Goal: Information Seeking & Learning: Learn about a topic

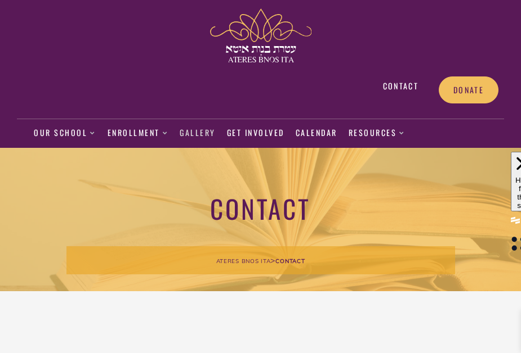
click at [184, 134] on link "Gallery" at bounding box center [198, 133] width 36 height 26
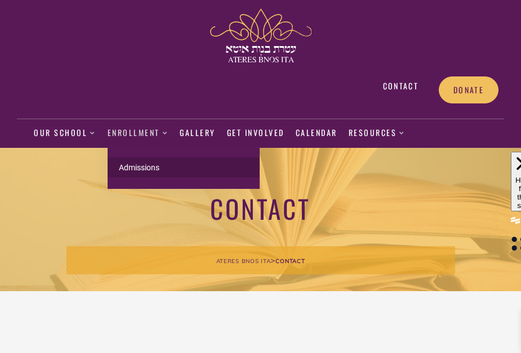
click at [148, 165] on link "Admissions" at bounding box center [183, 168] width 152 height 20
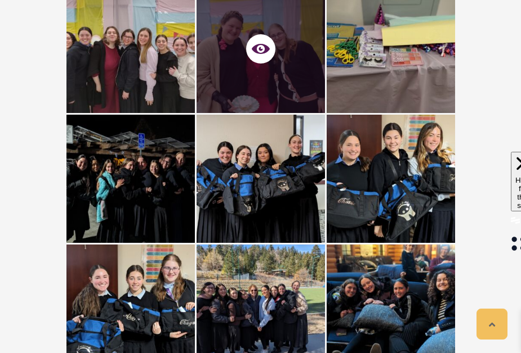
scroll to position [1812, 0]
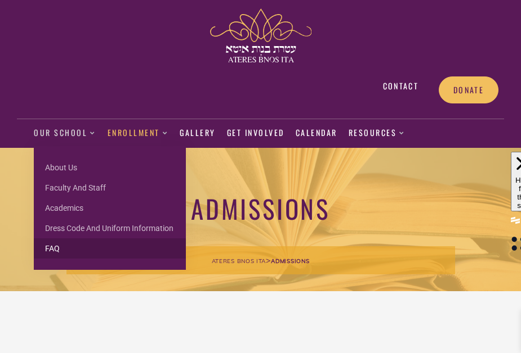
click at [56, 248] on link "FAQ" at bounding box center [110, 249] width 152 height 20
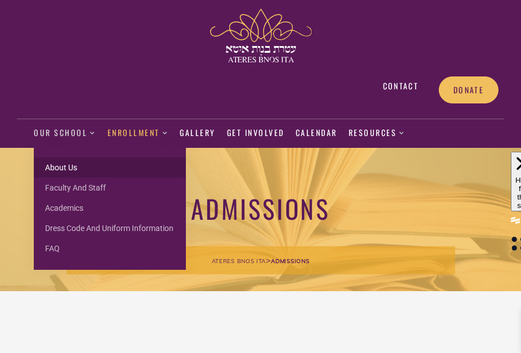
click at [73, 167] on link "About us" at bounding box center [110, 168] width 152 height 20
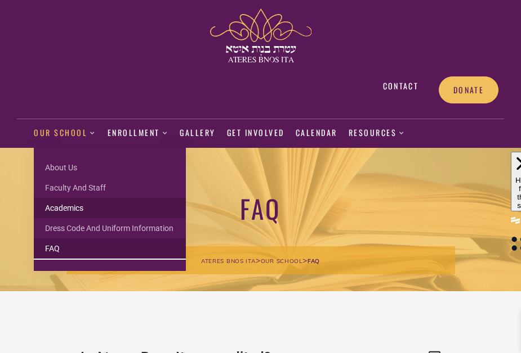
click at [79, 209] on link "Academics" at bounding box center [110, 208] width 152 height 20
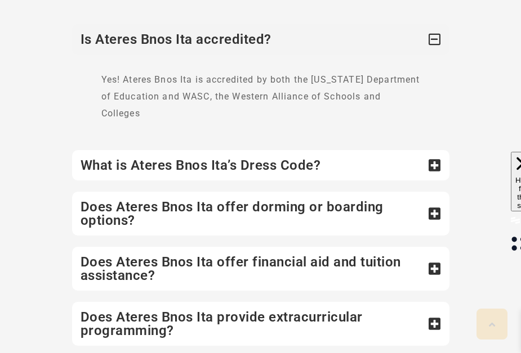
scroll to position [351, 0]
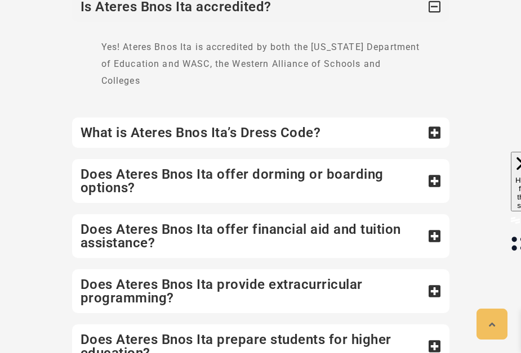
click at [136, 118] on div "What is Ateres Bnos Ita’s Dress Code?" at bounding box center [260, 133] width 377 height 30
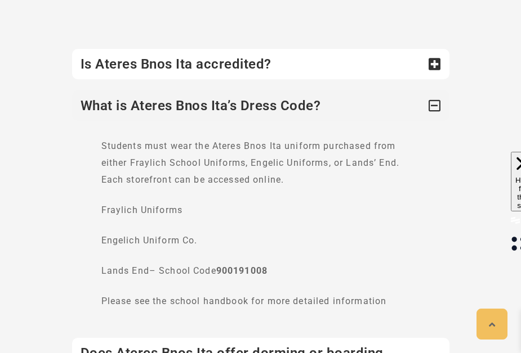
scroll to position [294, 0]
click at [133, 72] on div "Is Ateres Bnos Ita accredited?" at bounding box center [260, 63] width 377 height 30
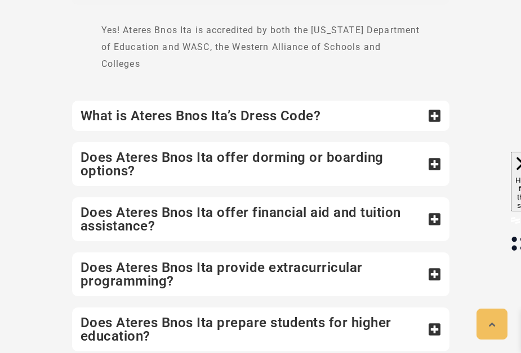
scroll to position [368, 0]
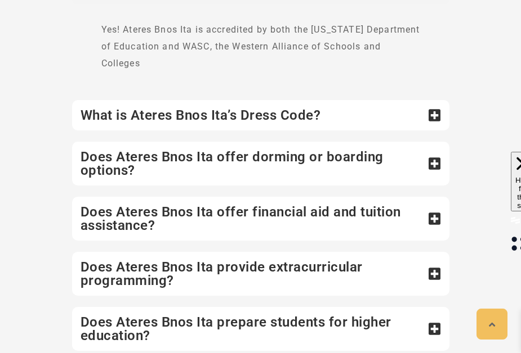
click at [134, 156] on div "Does Ateres Bnos Ita offer dorming or boarding options?" at bounding box center [260, 164] width 377 height 44
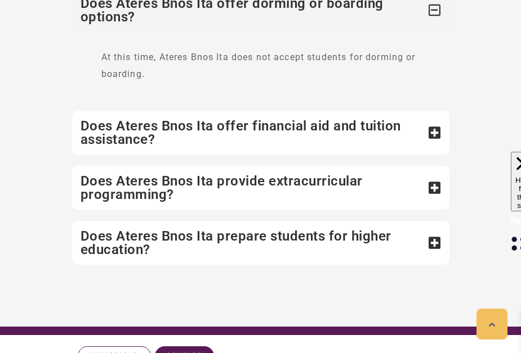
scroll to position [441, 0]
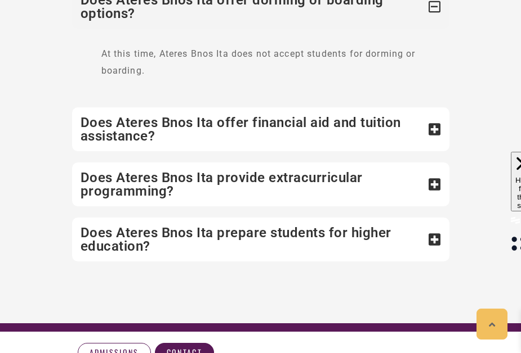
click at [144, 170] on div "Does Ateres Bnos Ita provide extracurricular programming?" at bounding box center [260, 185] width 377 height 44
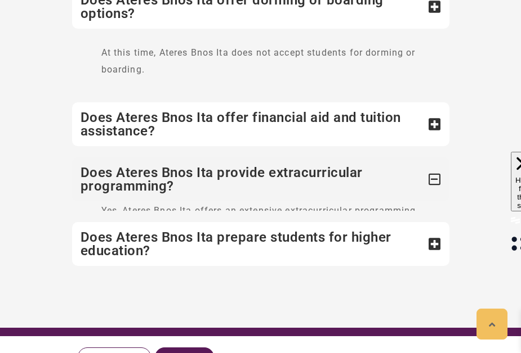
click at [144, 128] on div "Is Ateres Bnos Ita accredited? Yes! Ateres Bnos Ita is accredited by both the N…" at bounding box center [260, 84] width 377 height 365
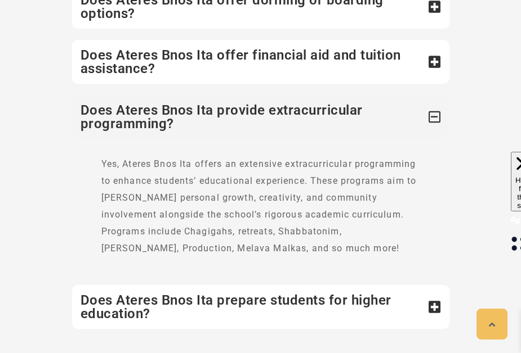
click at [143, 58] on div "Does Ateres Bnos Ita offer financial aid and tuition assistance?" at bounding box center [260, 62] width 377 height 44
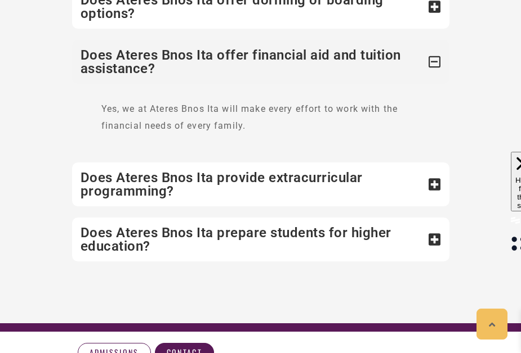
click at [173, 189] on div "Does Ateres Bnos Ita provide extracurricular programming?" at bounding box center [260, 185] width 377 height 44
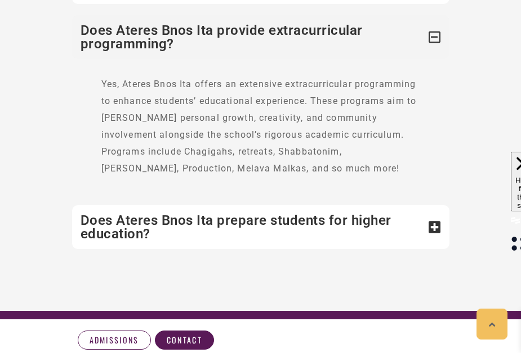
scroll to position [523, 0]
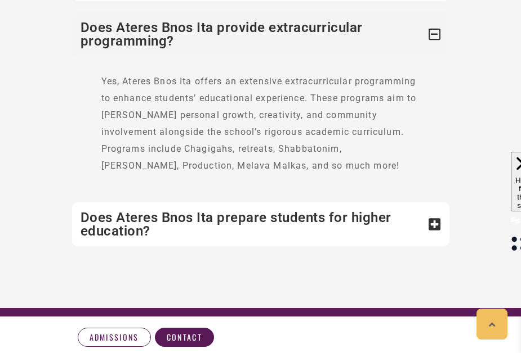
click at [180, 216] on div "Does Ateres Bnos Ita prepare students for higher education?" at bounding box center [260, 225] width 377 height 44
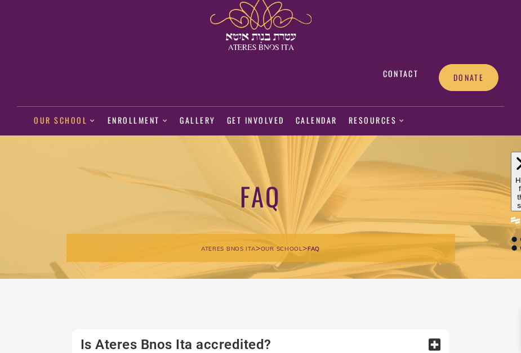
scroll to position [0, 0]
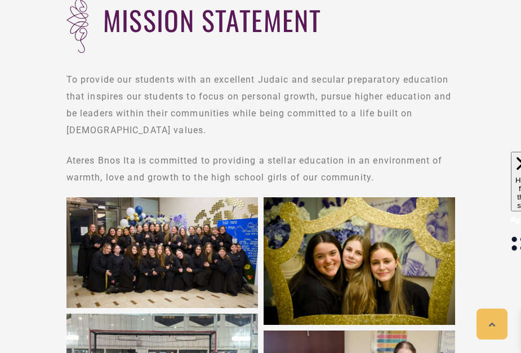
scroll to position [405, 0]
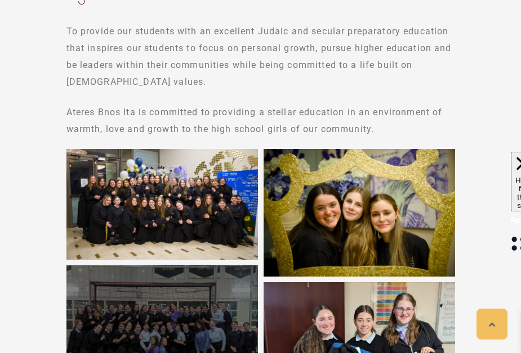
click at [149, 310] on div at bounding box center [161, 338] width 191 height 144
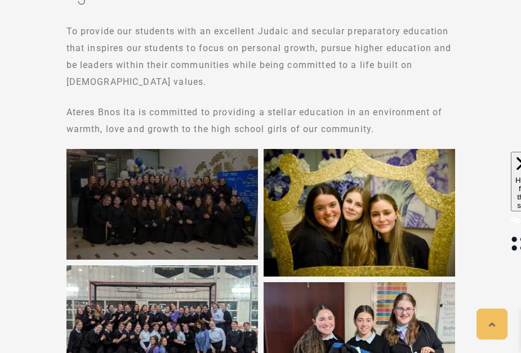
click at [150, 214] on div at bounding box center [161, 204] width 191 height 111
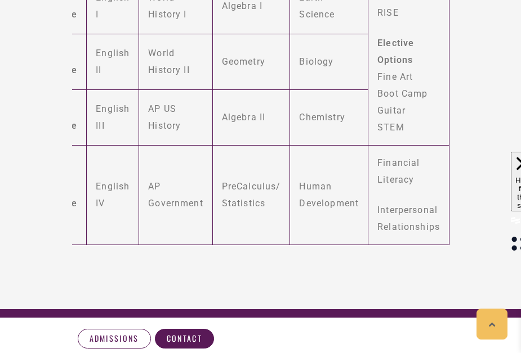
scroll to position [1218, 0]
